Goal: Browse casually

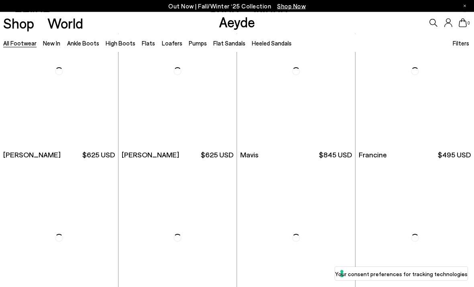
scroll to position [1059, 0]
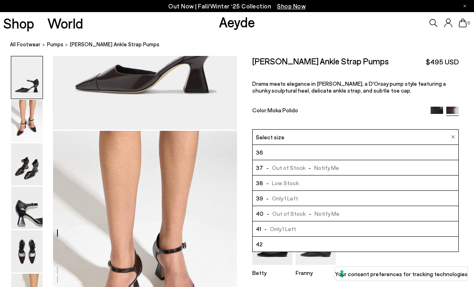
scroll to position [172, 0]
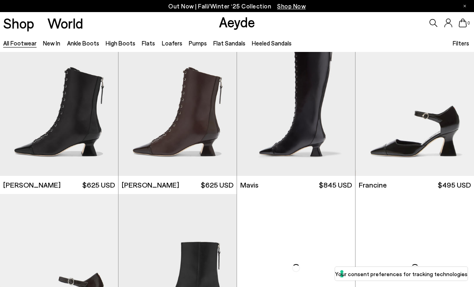
scroll to position [1026, 0]
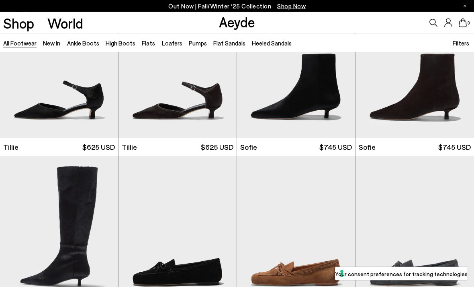
scroll to position [5087, 0]
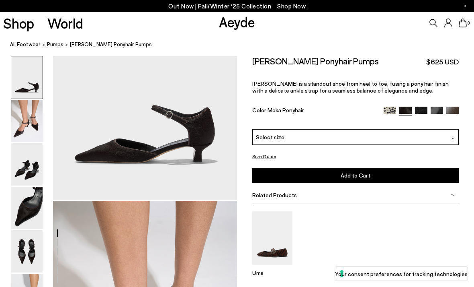
scroll to position [99, 0]
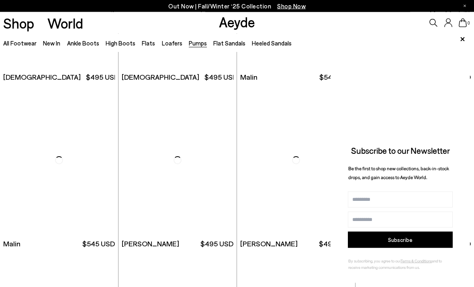
scroll to position [1134, 0]
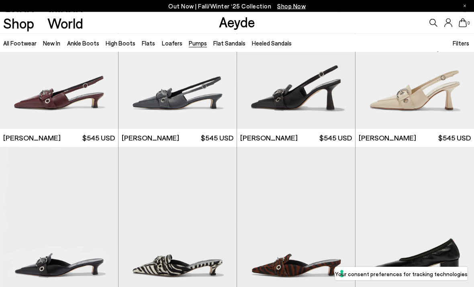
scroll to position [1573, 0]
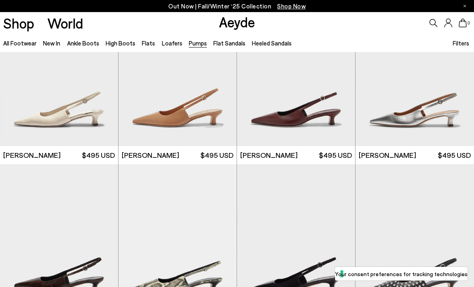
scroll to position [2034, 0]
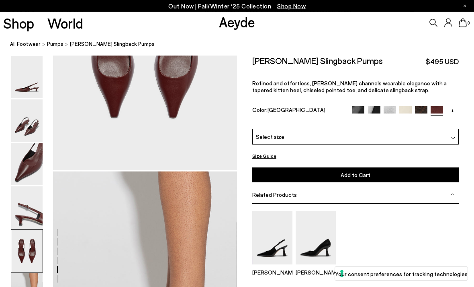
scroll to position [987, 0]
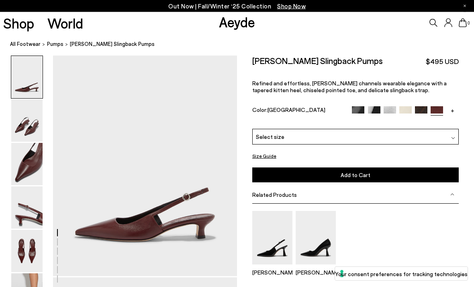
scroll to position [0, 0]
